Goal: Transaction & Acquisition: Purchase product/service

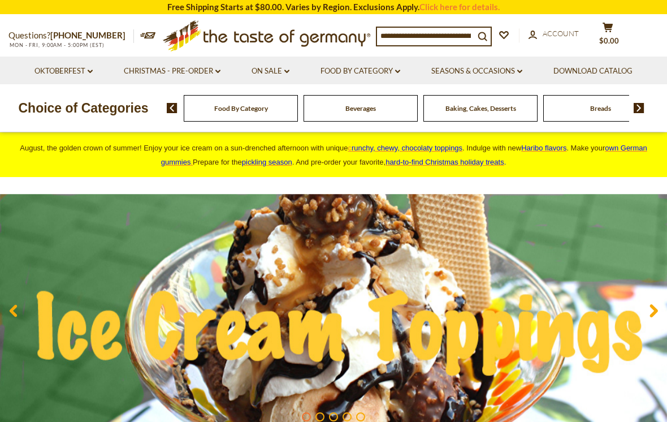
click at [150, 71] on link "Christmas - PRE-ORDER dropdown_arrow" at bounding box center [172, 71] width 97 height 12
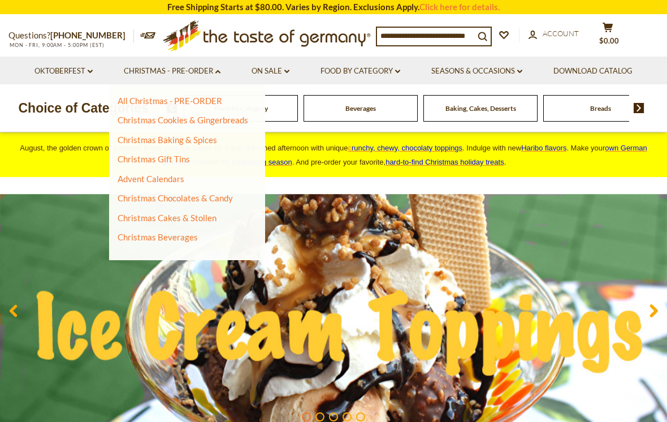
click at [129, 178] on link "Advent Calendars" at bounding box center [151, 179] width 67 height 10
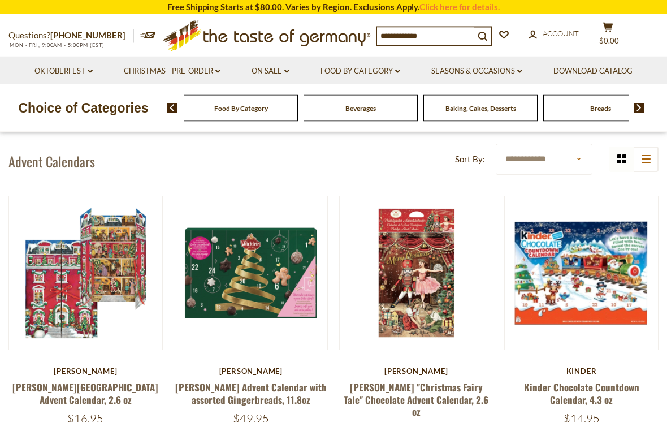
scroll to position [97, 0]
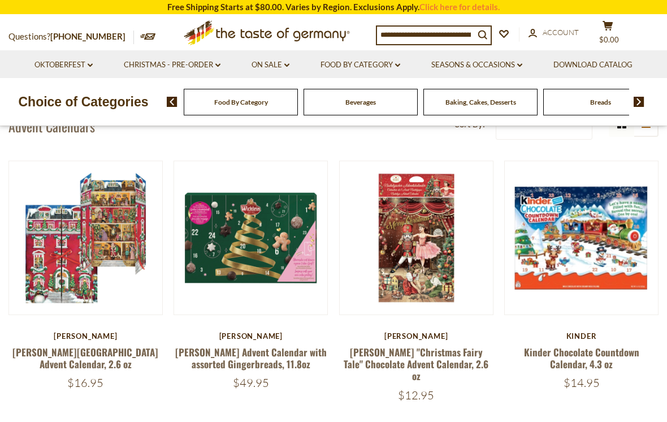
click at [249, 53] on button "Quick View" at bounding box center [251, 40] width 76 height 25
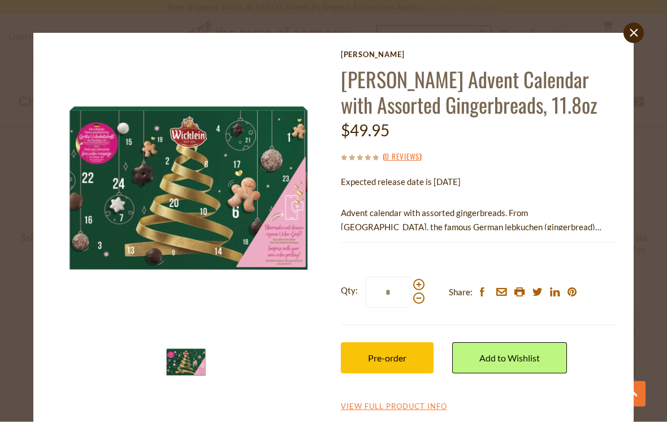
scroll to position [787, 0]
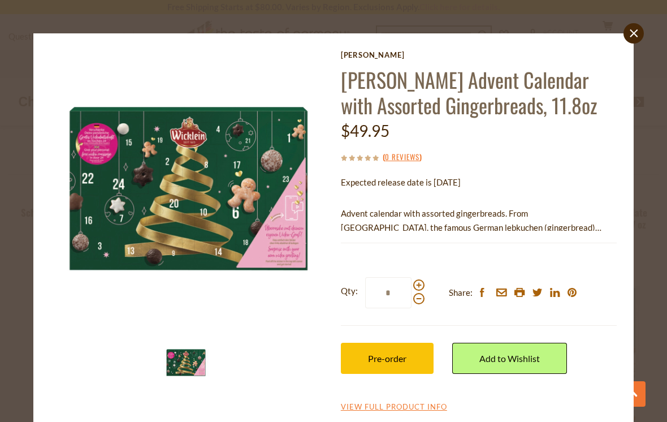
click at [633, 35] on icon "close" at bounding box center [634, 33] width 8 height 8
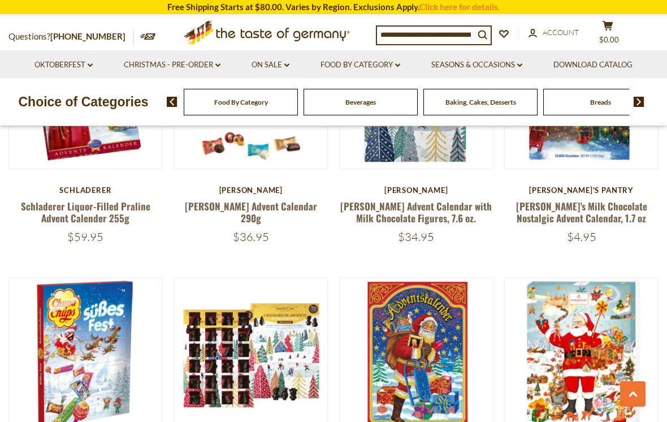
click at [562, 199] on link "Erika's Milk Chocolate Nostalgic Advent Calendar, 1.7 oz" at bounding box center [581, 212] width 131 height 26
